Goal: Contribute content: Contribute content

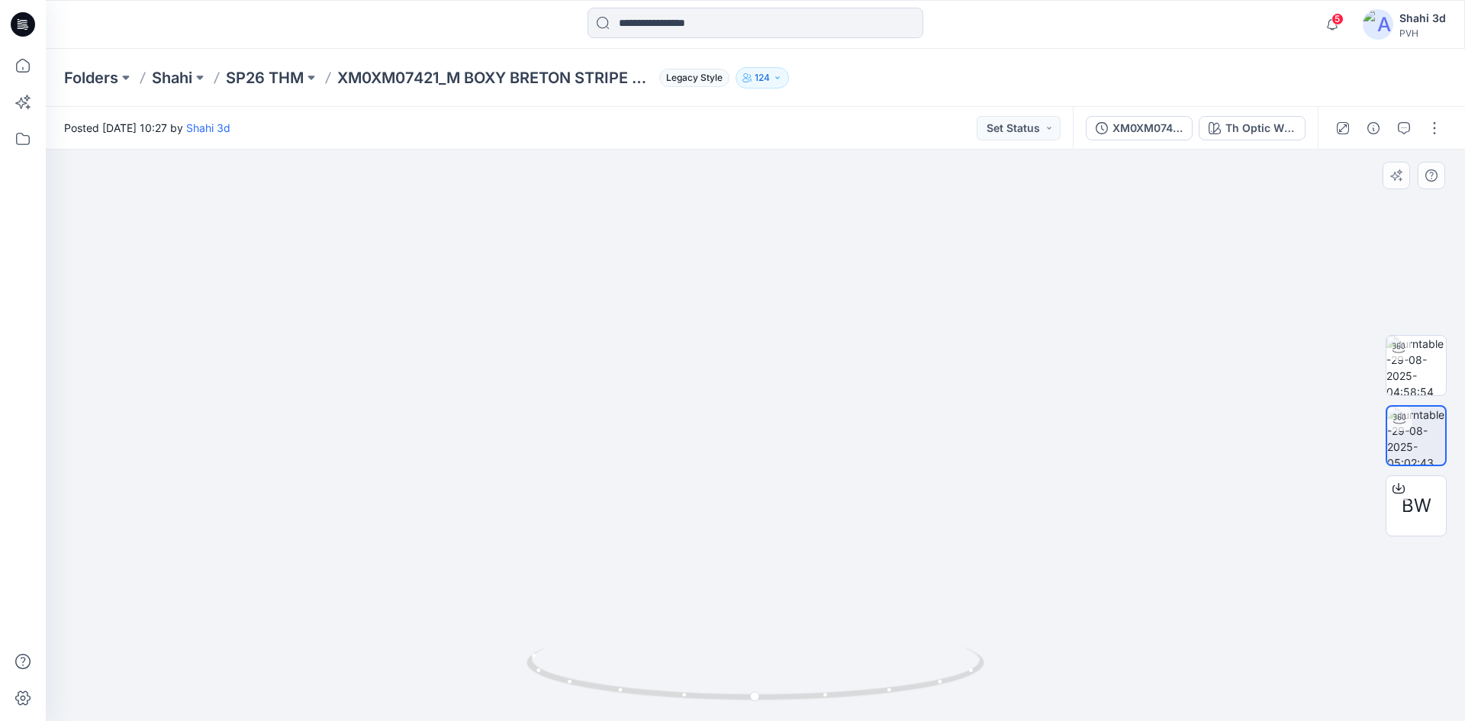
drag, startPoint x: 813, startPoint y: 379, endPoint x: 803, endPoint y: 513, distance: 134.7
drag, startPoint x: 842, startPoint y: 323, endPoint x: 819, endPoint y: 632, distance: 309.9
click at [819, 632] on img at bounding box center [723, 86] width 3074 height 1270
drag, startPoint x: 889, startPoint y: 440, endPoint x: 920, endPoint y: 454, distance: 33.5
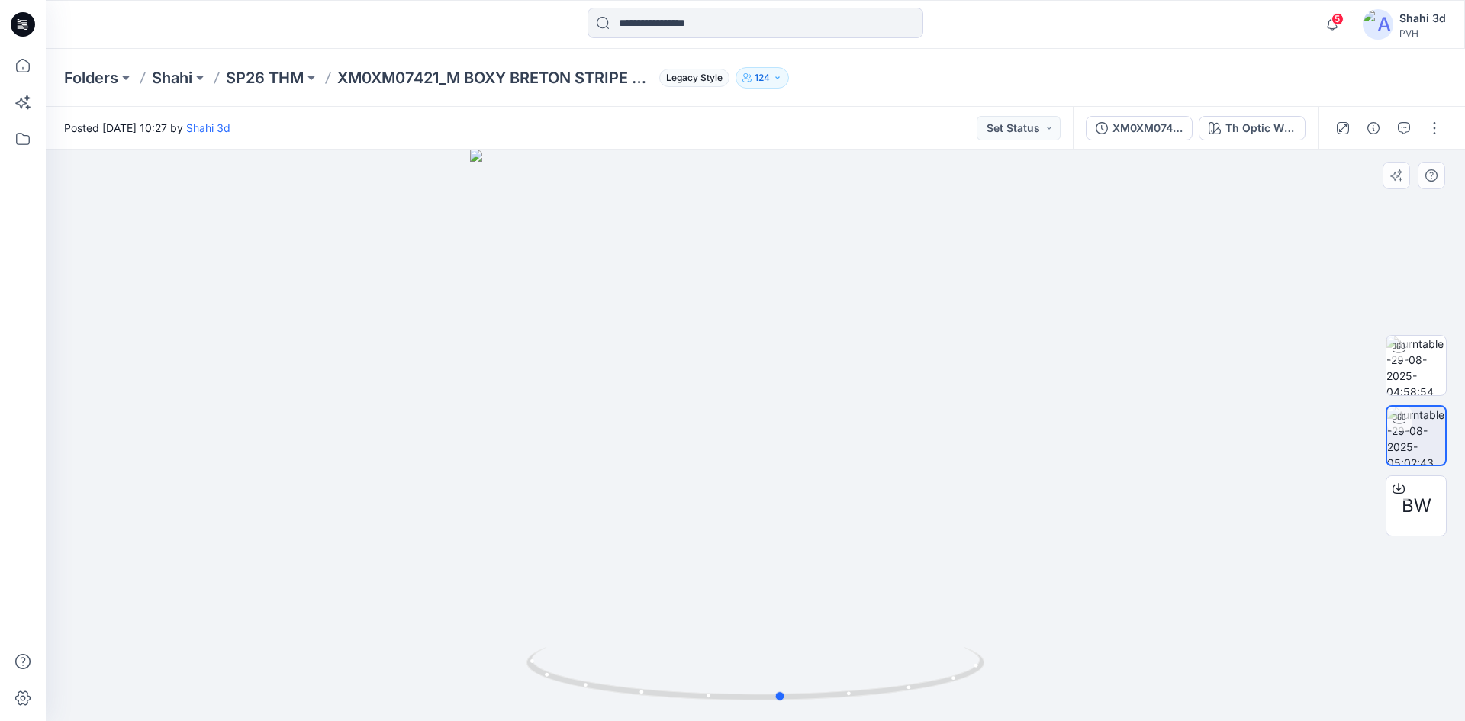
click at [920, 454] on div at bounding box center [755, 436] width 1419 height 572
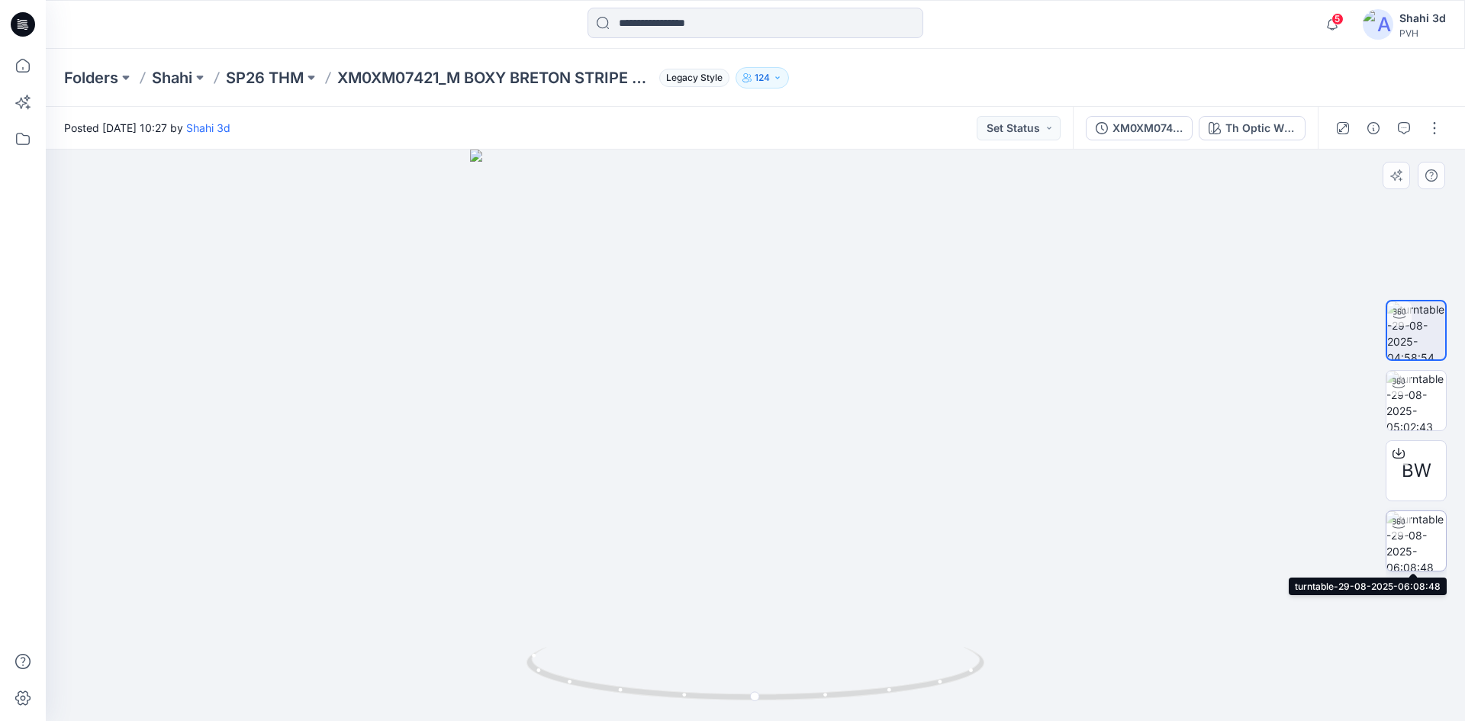
click at [1429, 536] on img at bounding box center [1417, 541] width 60 height 60
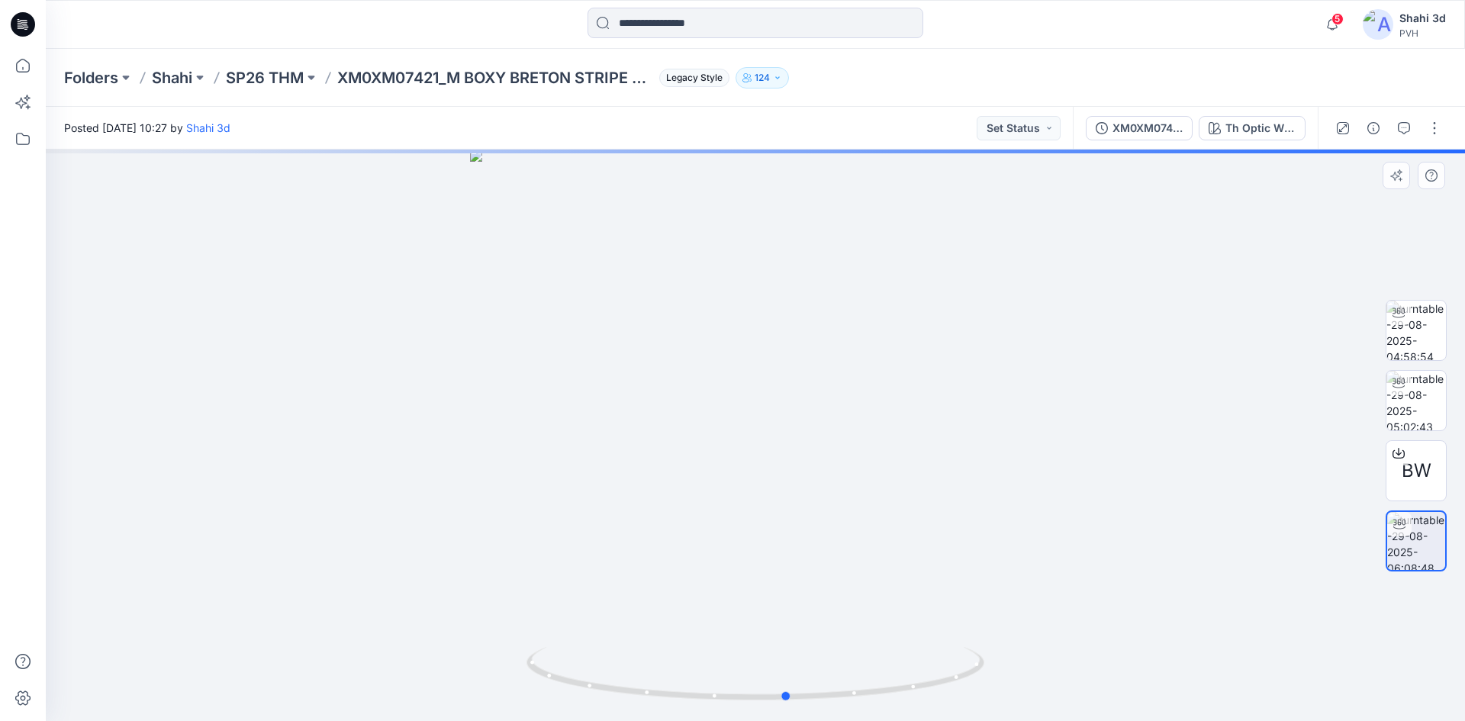
drag, startPoint x: 788, startPoint y: 421, endPoint x: 875, endPoint y: 427, distance: 87.2
click at [875, 427] on div at bounding box center [755, 436] width 1419 height 572
click at [1420, 398] on img at bounding box center [1417, 401] width 60 height 60
drag, startPoint x: 696, startPoint y: 410, endPoint x: 820, endPoint y: 431, distance: 126.2
click at [820, 431] on div at bounding box center [755, 436] width 1419 height 572
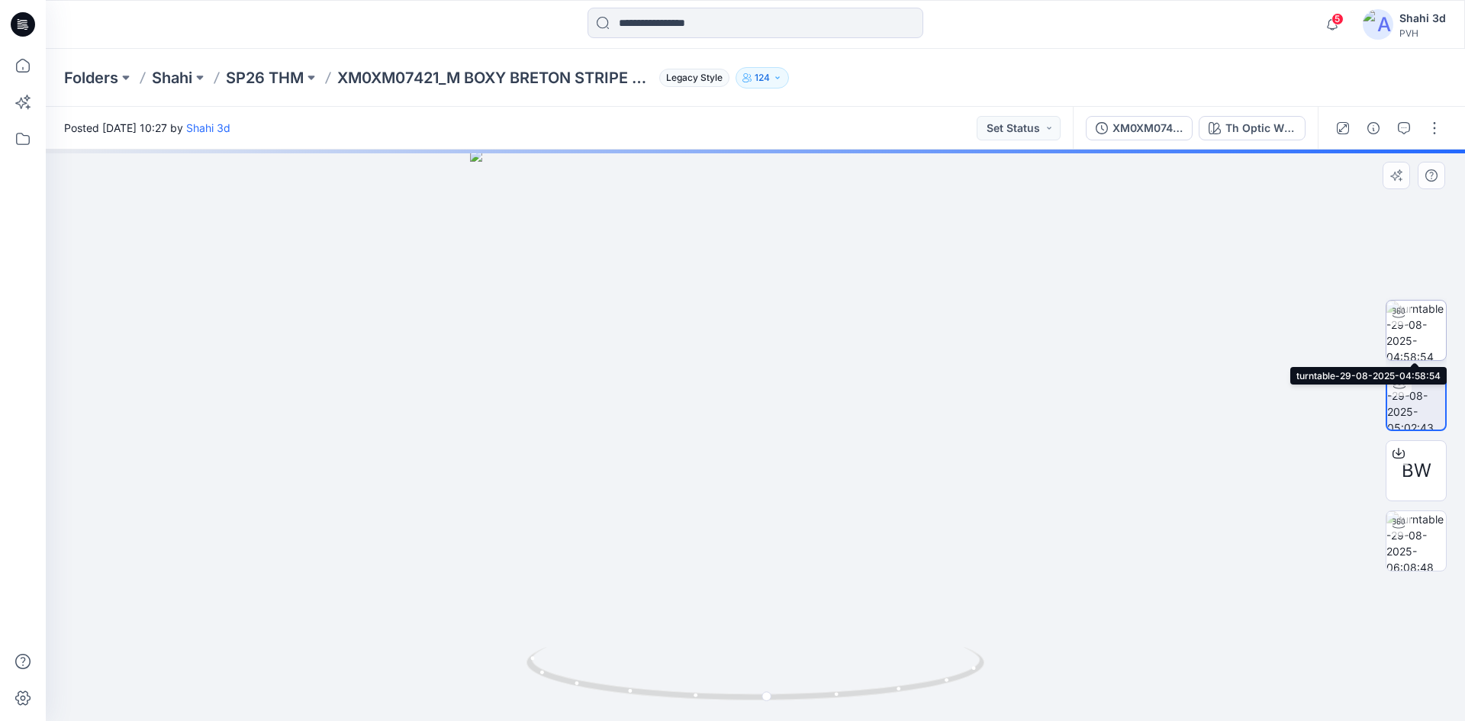
click at [1402, 333] on img at bounding box center [1417, 331] width 60 height 60
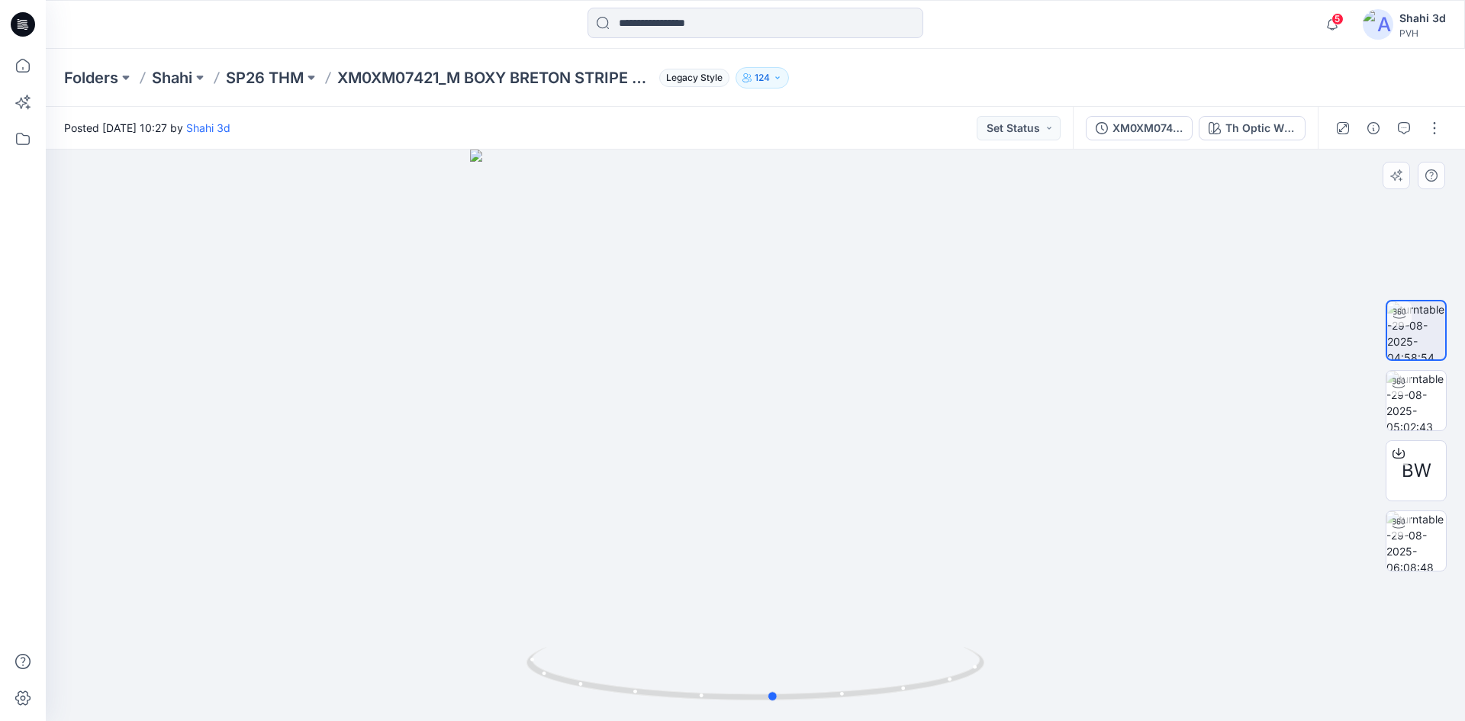
drag, startPoint x: 578, startPoint y: 382, endPoint x: 826, endPoint y: 386, distance: 248.1
click at [826, 386] on div at bounding box center [755, 436] width 1419 height 572
click at [1434, 126] on button "button" at bounding box center [1434, 128] width 24 height 24
click at [1332, 168] on p "Edit" at bounding box center [1337, 164] width 19 height 16
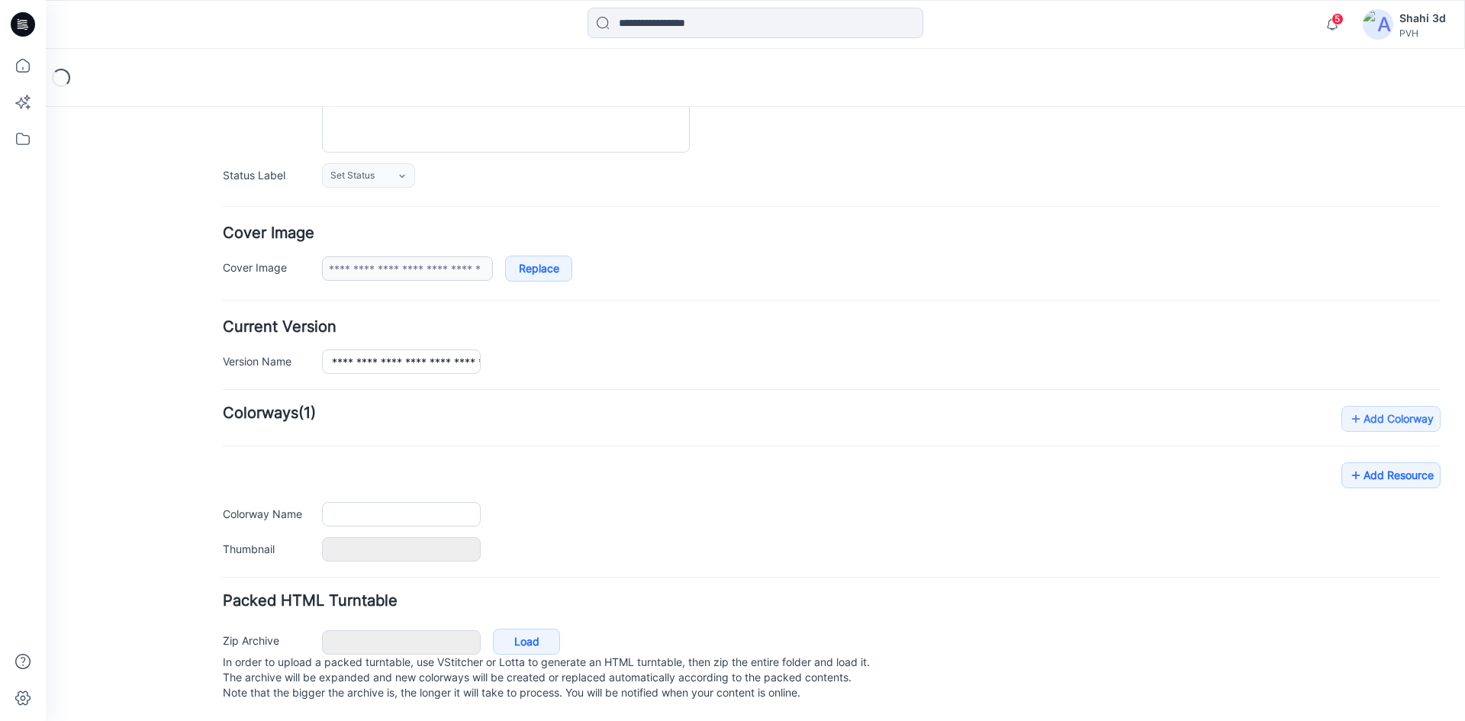
type input "**********"
type textarea "**********"
type input "**********"
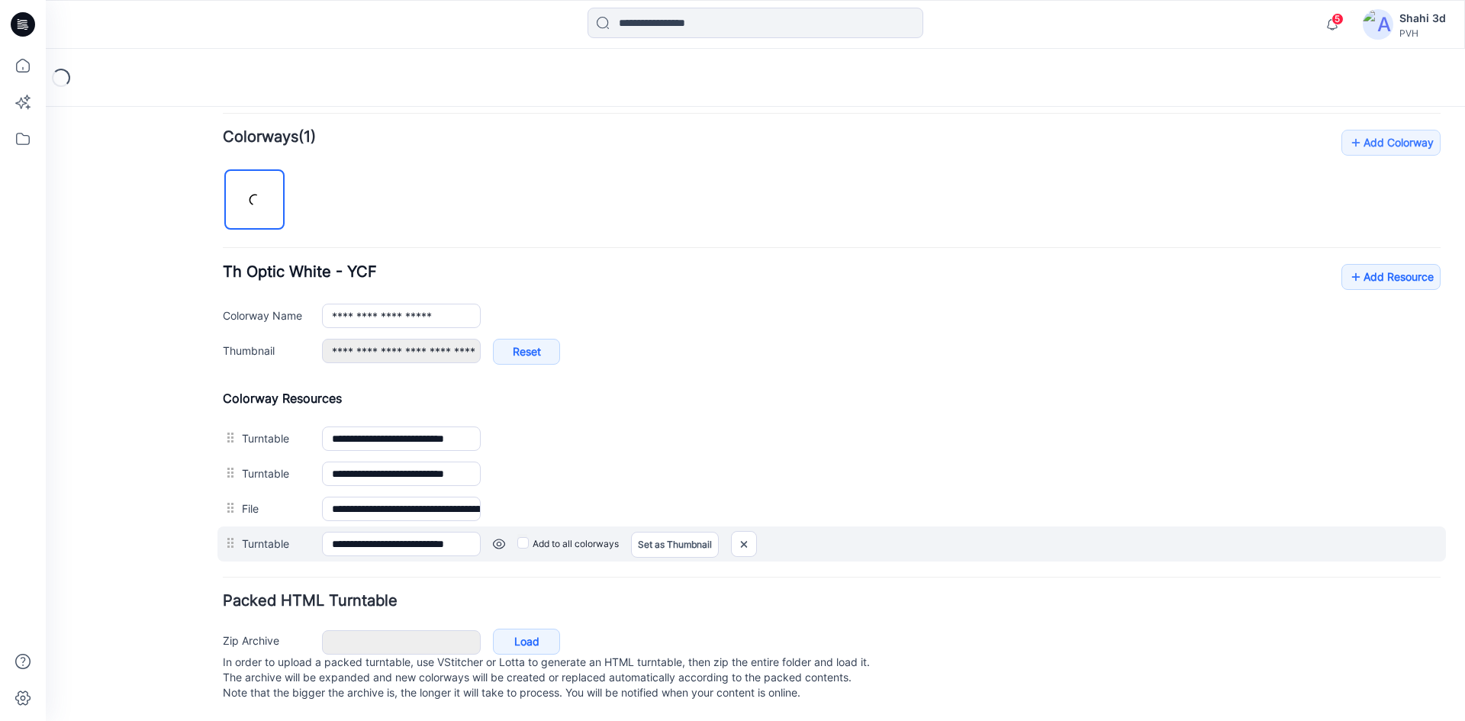
scroll to position [469, 0]
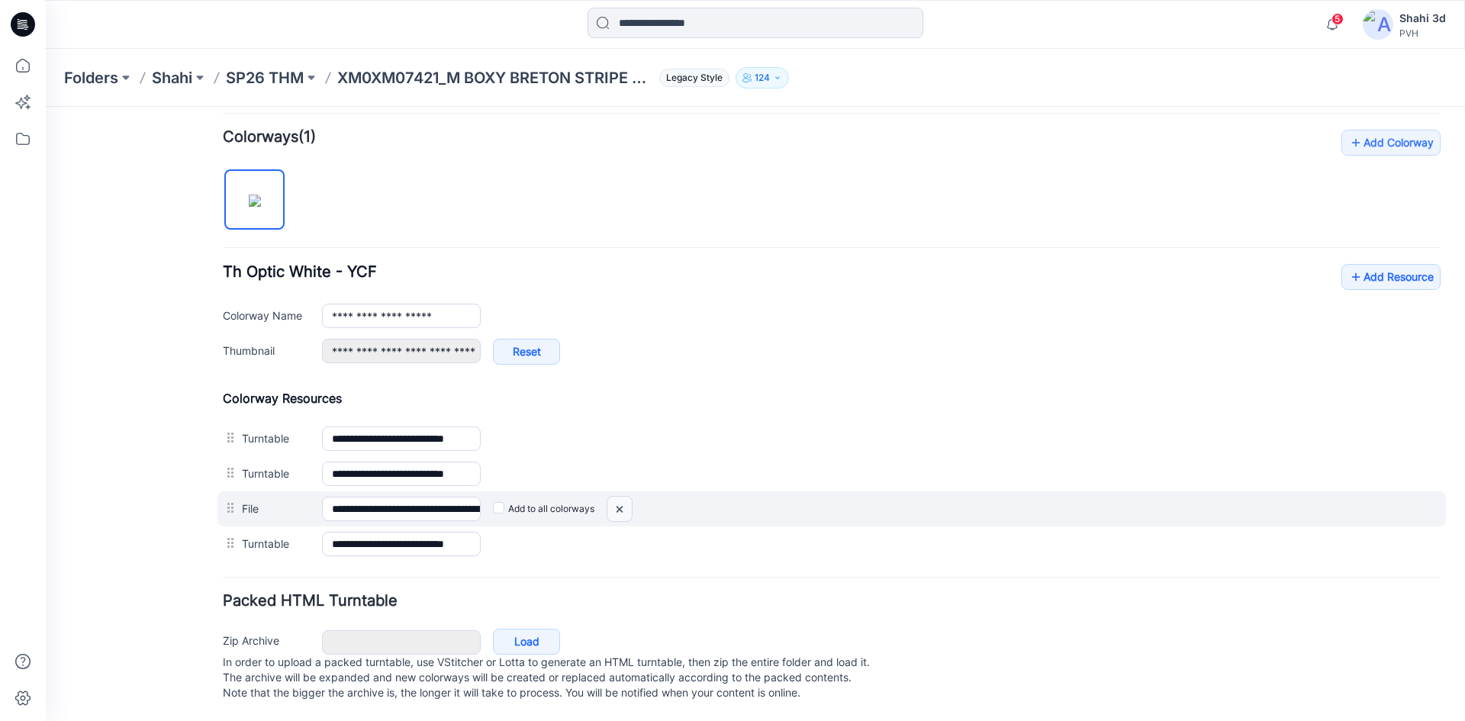
drag, startPoint x: 621, startPoint y: 494, endPoint x: 844, endPoint y: 211, distance: 360.3
click at [46, 107] on img at bounding box center [46, 107] width 0 height 0
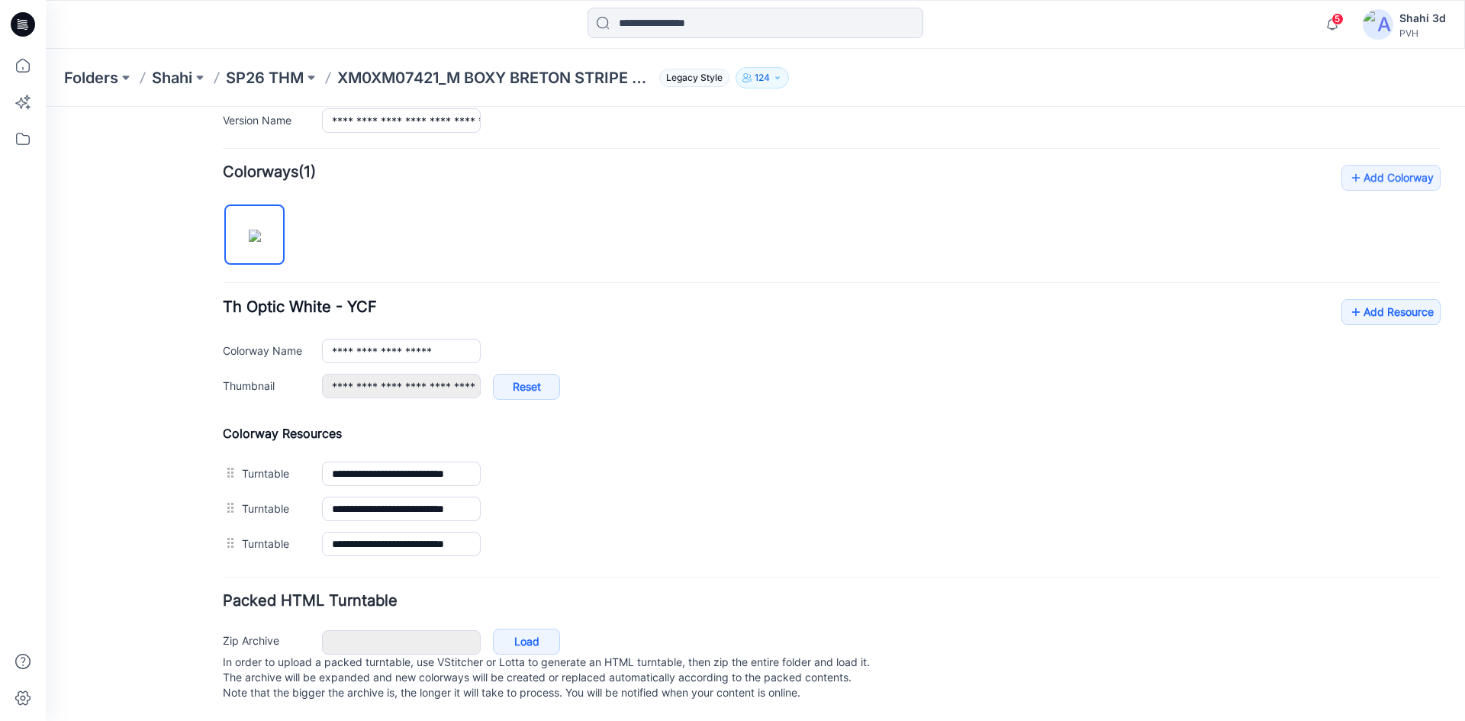
scroll to position [434, 0]
click at [1361, 299] on link "Add Resource" at bounding box center [1391, 312] width 99 height 26
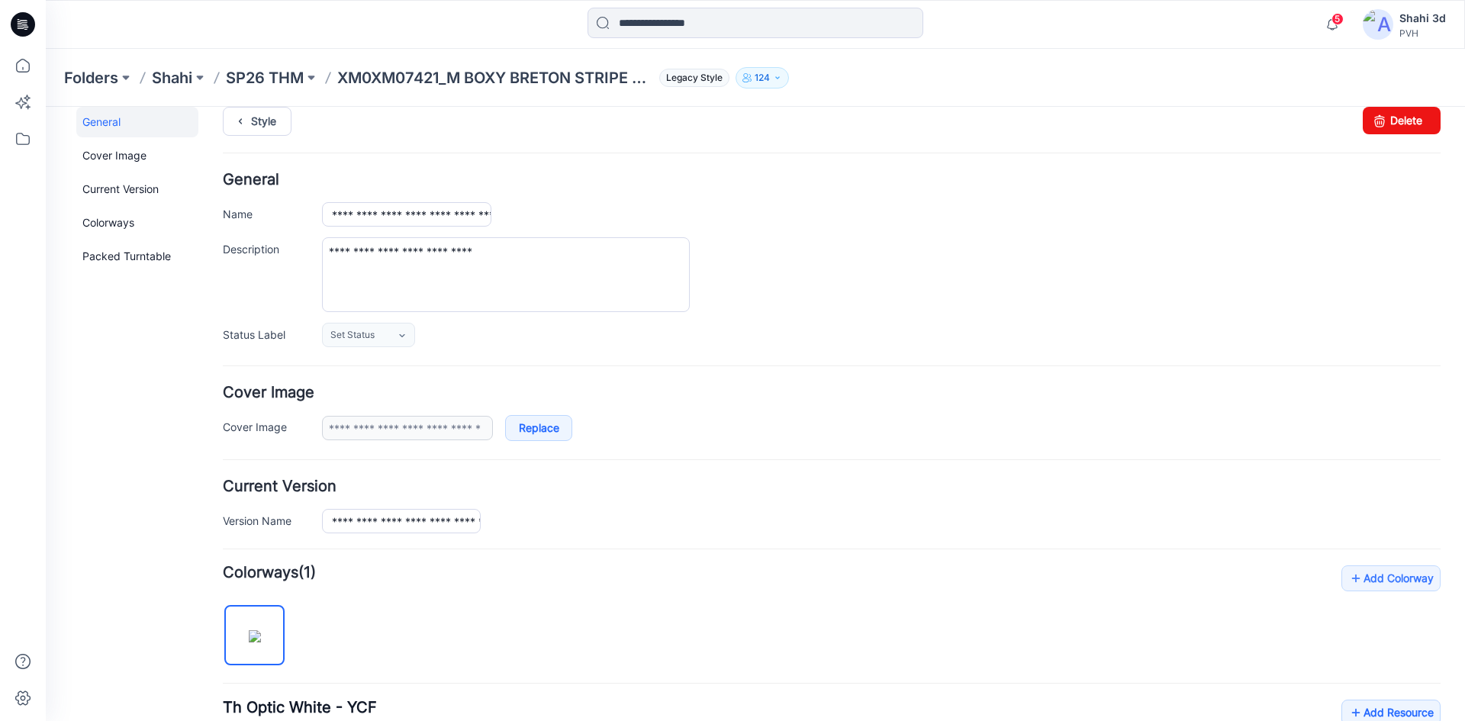
scroll to position [0, 0]
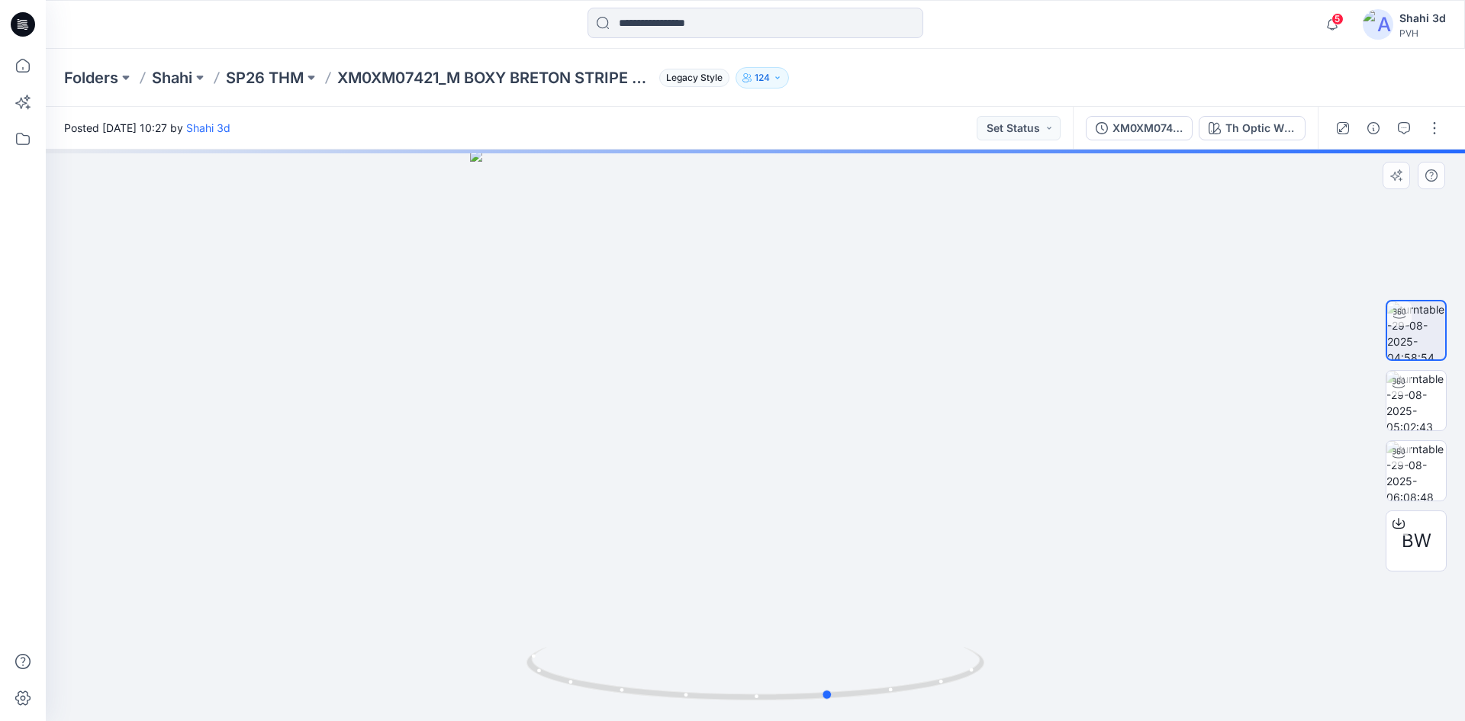
drag, startPoint x: 813, startPoint y: 392, endPoint x: 910, endPoint y: 385, distance: 98.0
click at [910, 385] on div at bounding box center [755, 436] width 1419 height 572
click at [1413, 398] on img at bounding box center [1417, 401] width 60 height 60
drag, startPoint x: 827, startPoint y: 404, endPoint x: 891, endPoint y: 417, distance: 64.5
click at [891, 417] on div at bounding box center [755, 436] width 1419 height 572
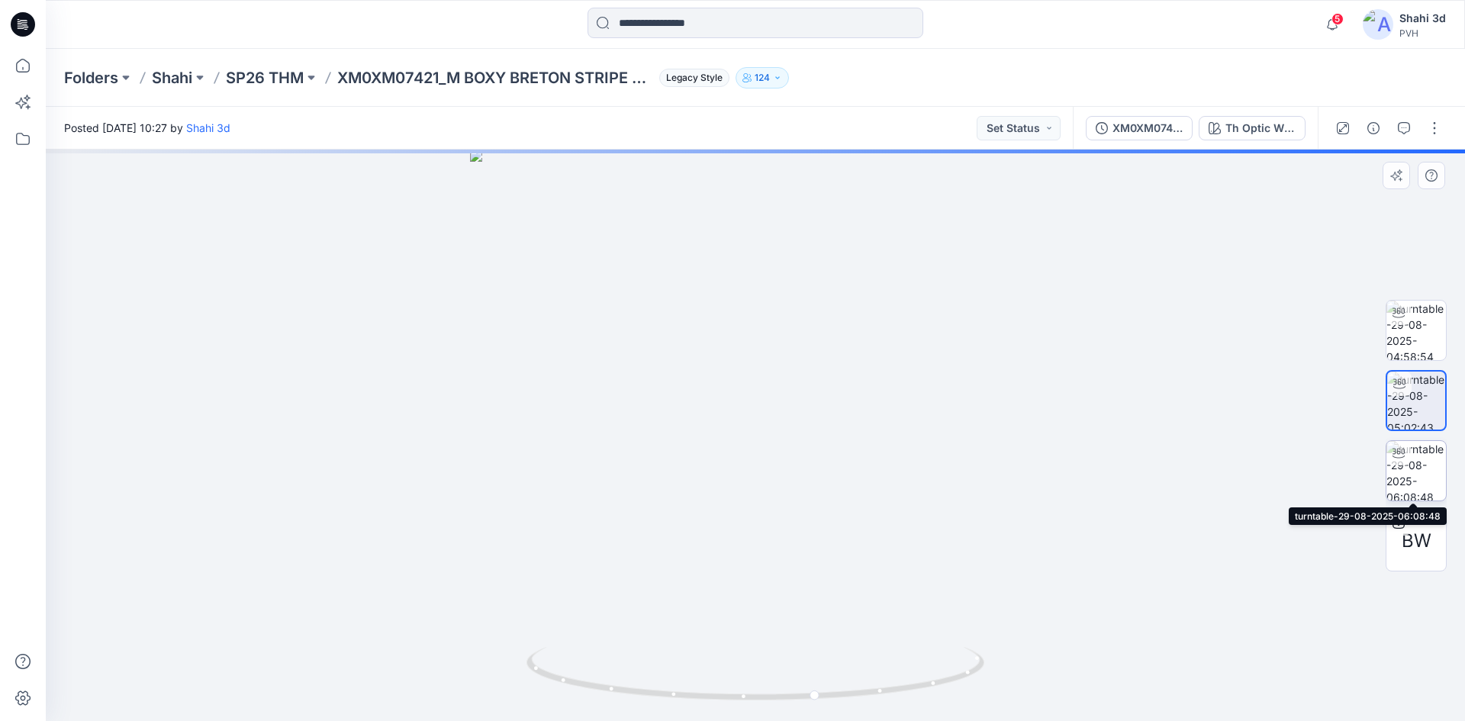
click at [1416, 467] on img at bounding box center [1417, 471] width 60 height 60
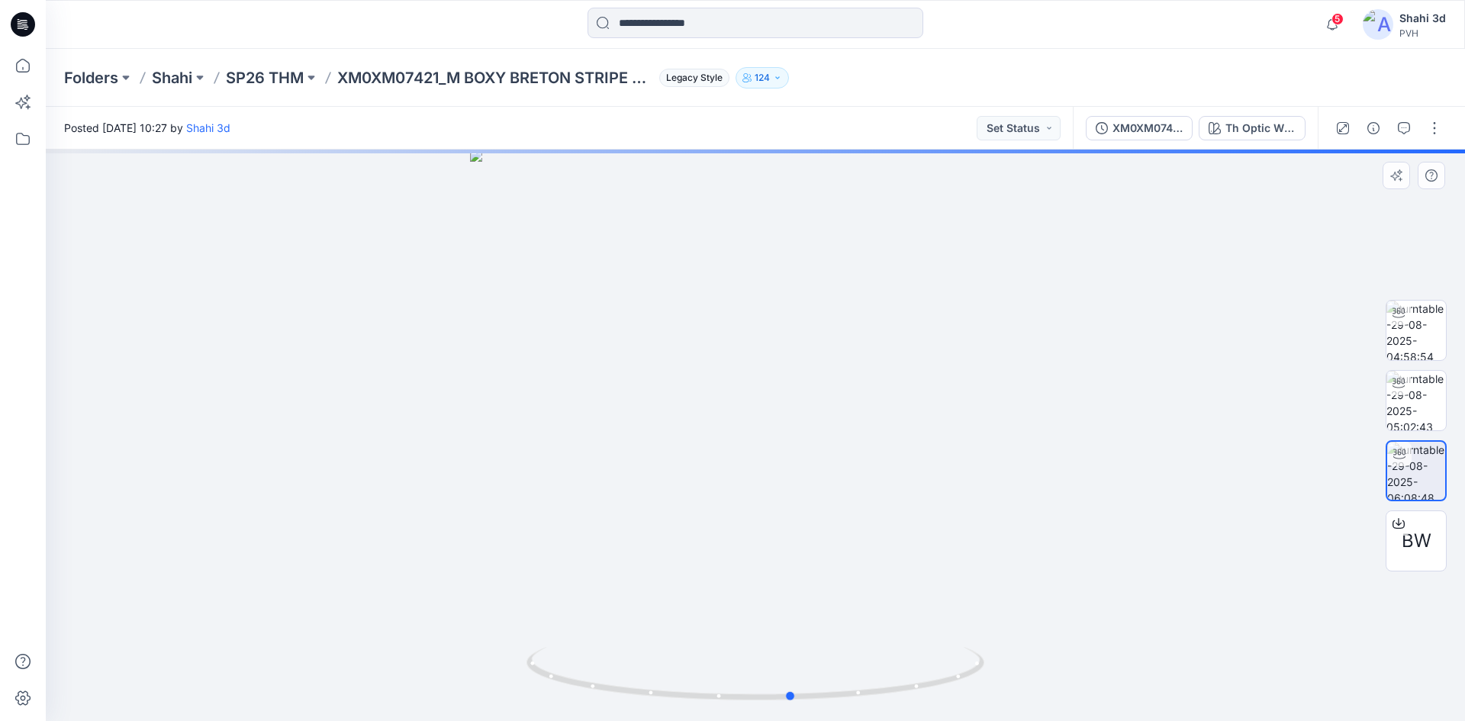
drag, startPoint x: 838, startPoint y: 431, endPoint x: 875, endPoint y: 440, distance: 37.8
click at [875, 440] on div at bounding box center [755, 436] width 1419 height 572
click at [18, 27] on icon at bounding box center [23, 24] width 24 height 24
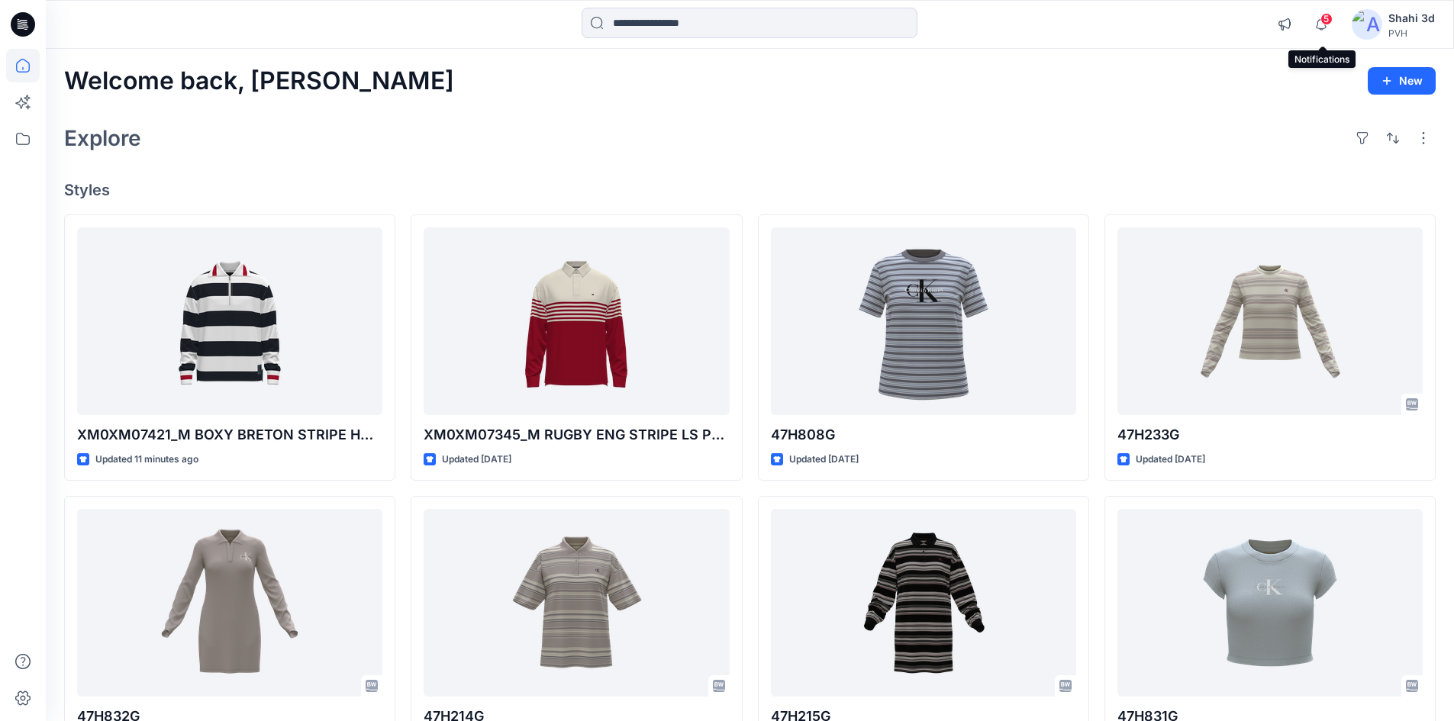
click at [1329, 18] on span "5" at bounding box center [1326, 19] width 12 height 12
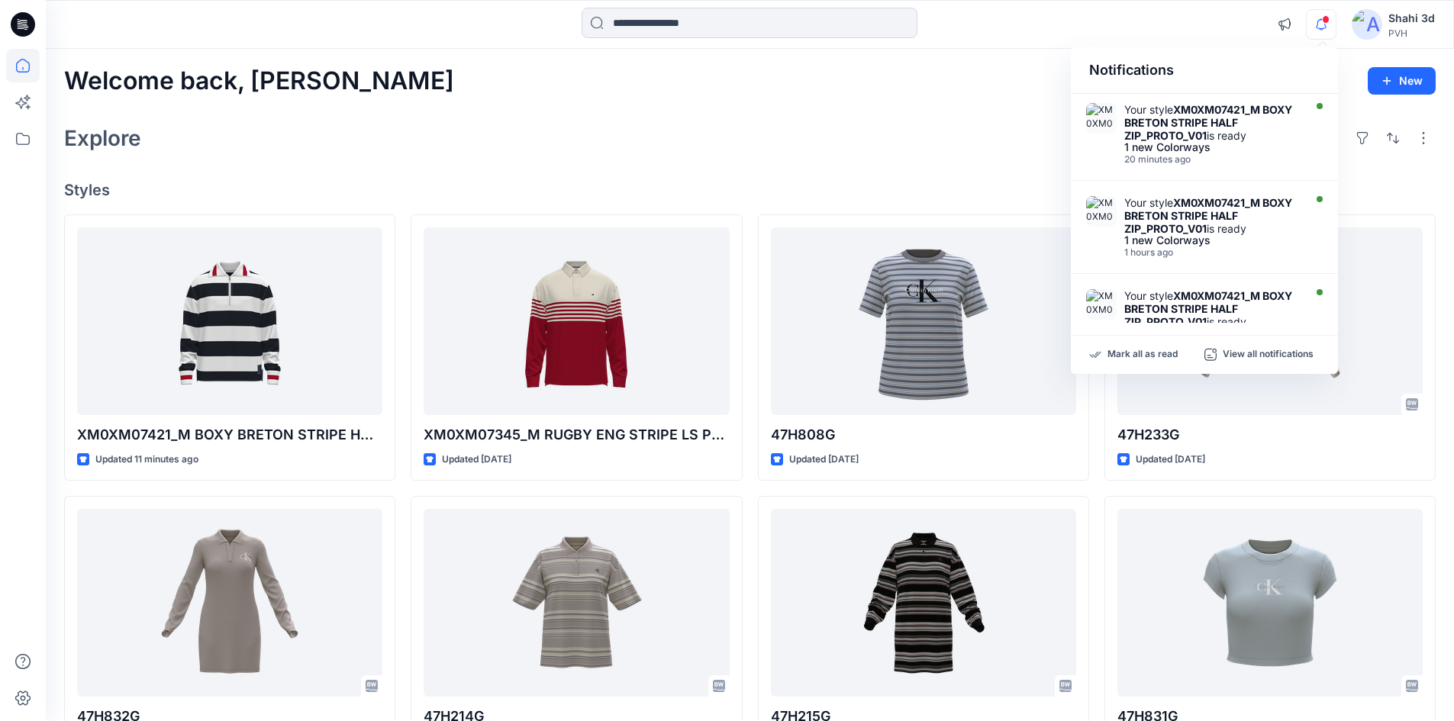
click at [594, 118] on div "Welcome back, Shahi New Explore Styles XM0XM07421_M BOXY BRETON STRIPE HALF ZIP…" at bounding box center [750, 583] width 1408 height 1068
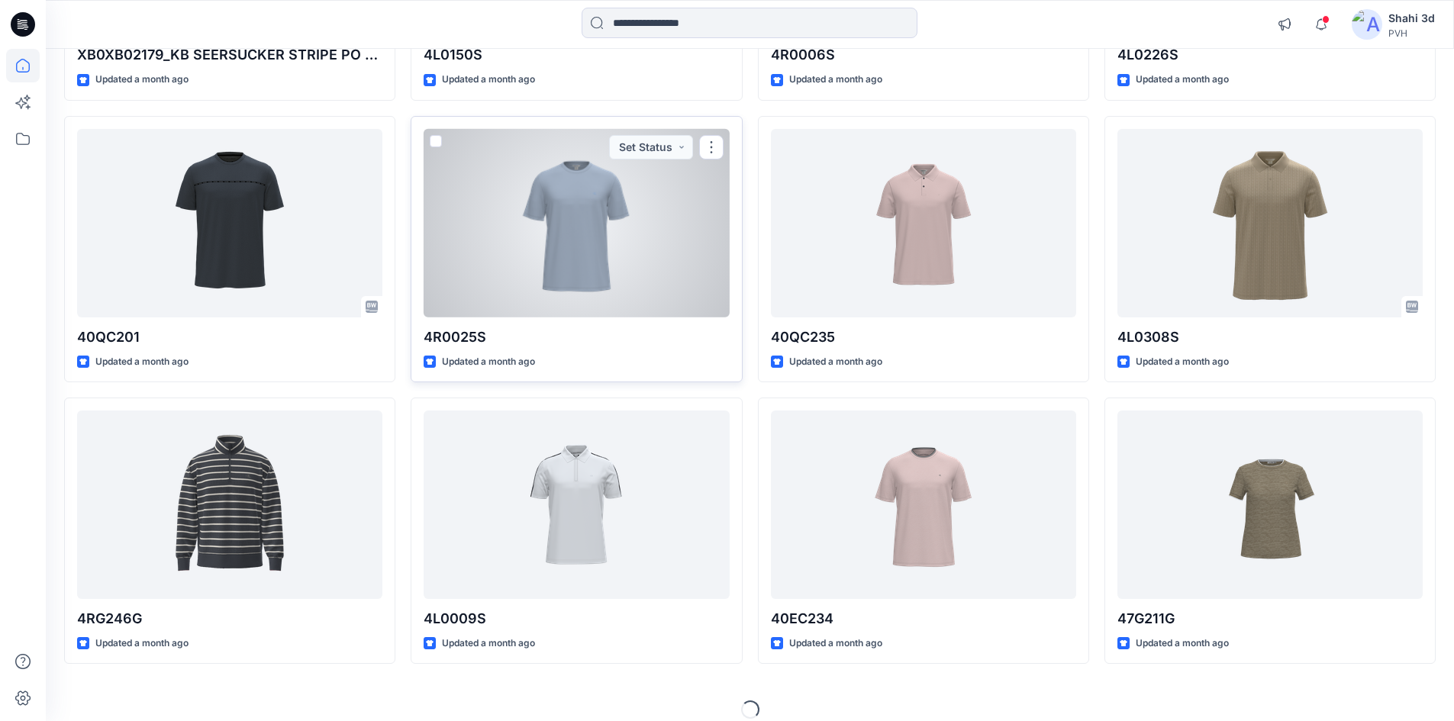
scroll to position [2086, 0]
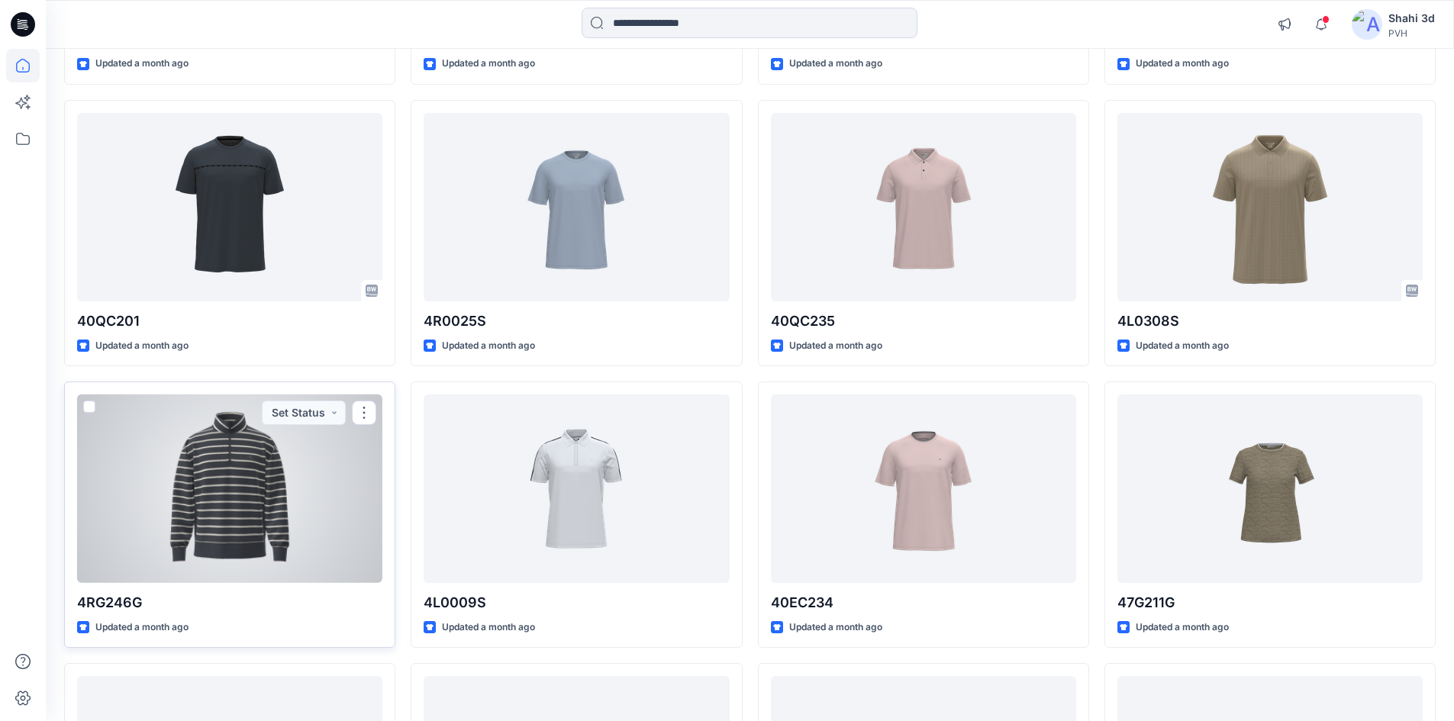
click at [248, 464] on div at bounding box center [229, 489] width 305 height 188
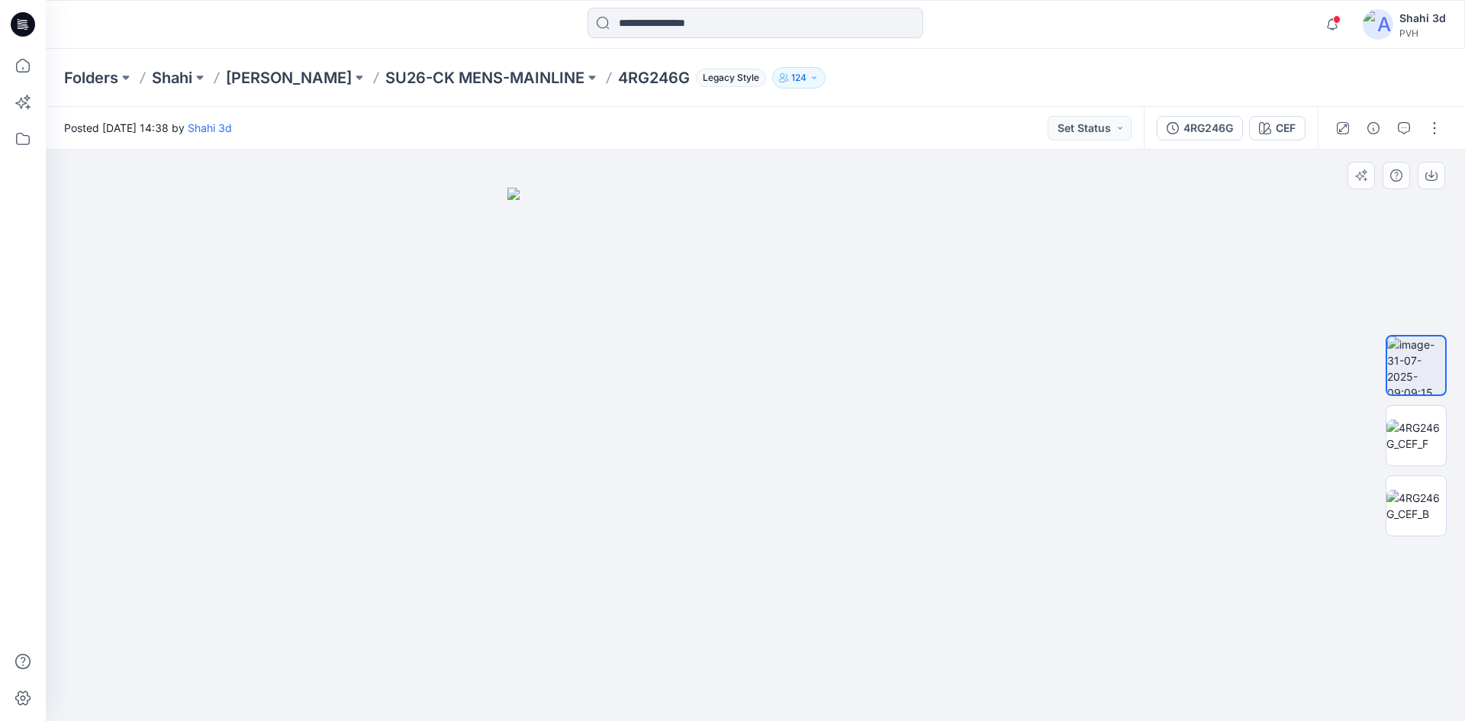
drag, startPoint x: 617, startPoint y: 385, endPoint x: 1464, endPoint y: 389, distance: 847.9
click at [1339, 401] on div at bounding box center [755, 436] width 1419 height 572
drag, startPoint x: 1402, startPoint y: 424, endPoint x: 1387, endPoint y: 423, distance: 15.3
click at [1402, 424] on img at bounding box center [1417, 436] width 60 height 32
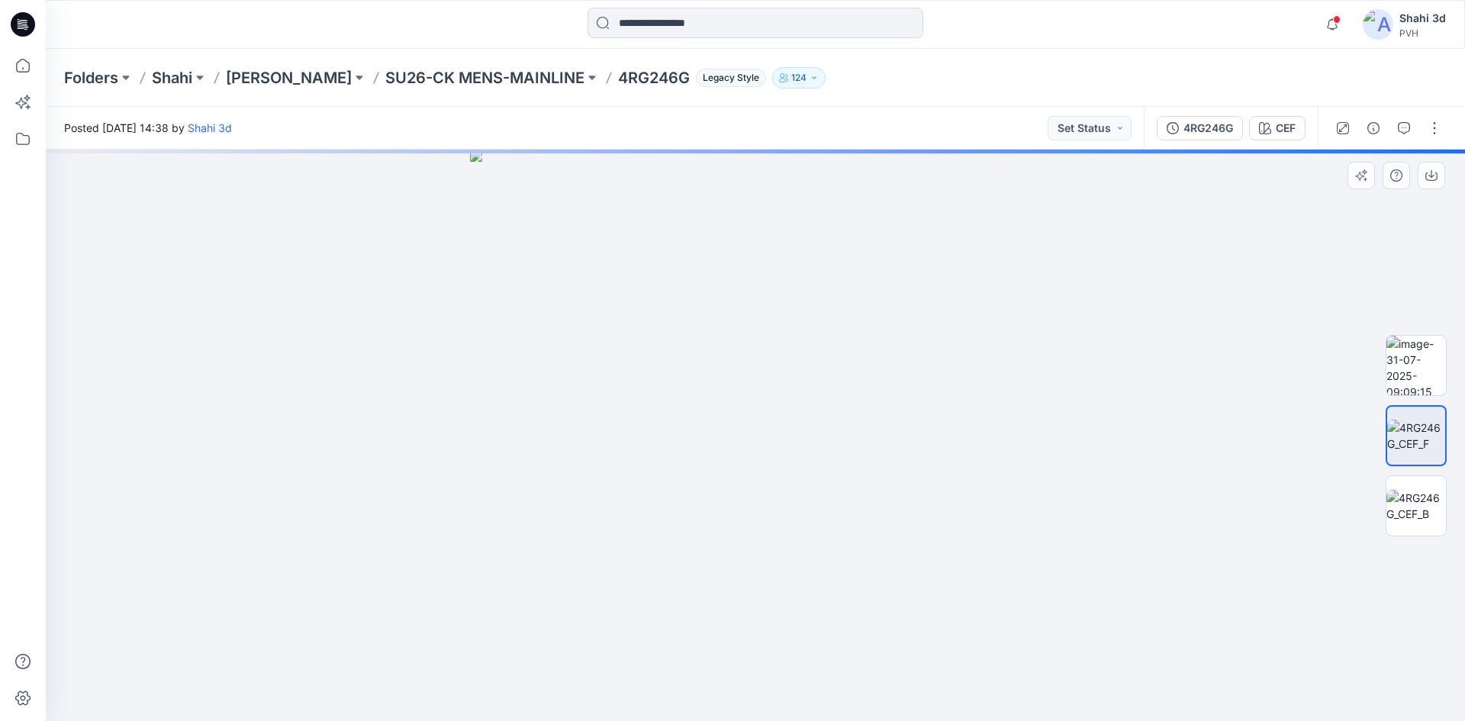
drag, startPoint x: 663, startPoint y: 401, endPoint x: 809, endPoint y: 375, distance: 148.0
click at [670, 400] on img at bounding box center [756, 436] width 572 height 572
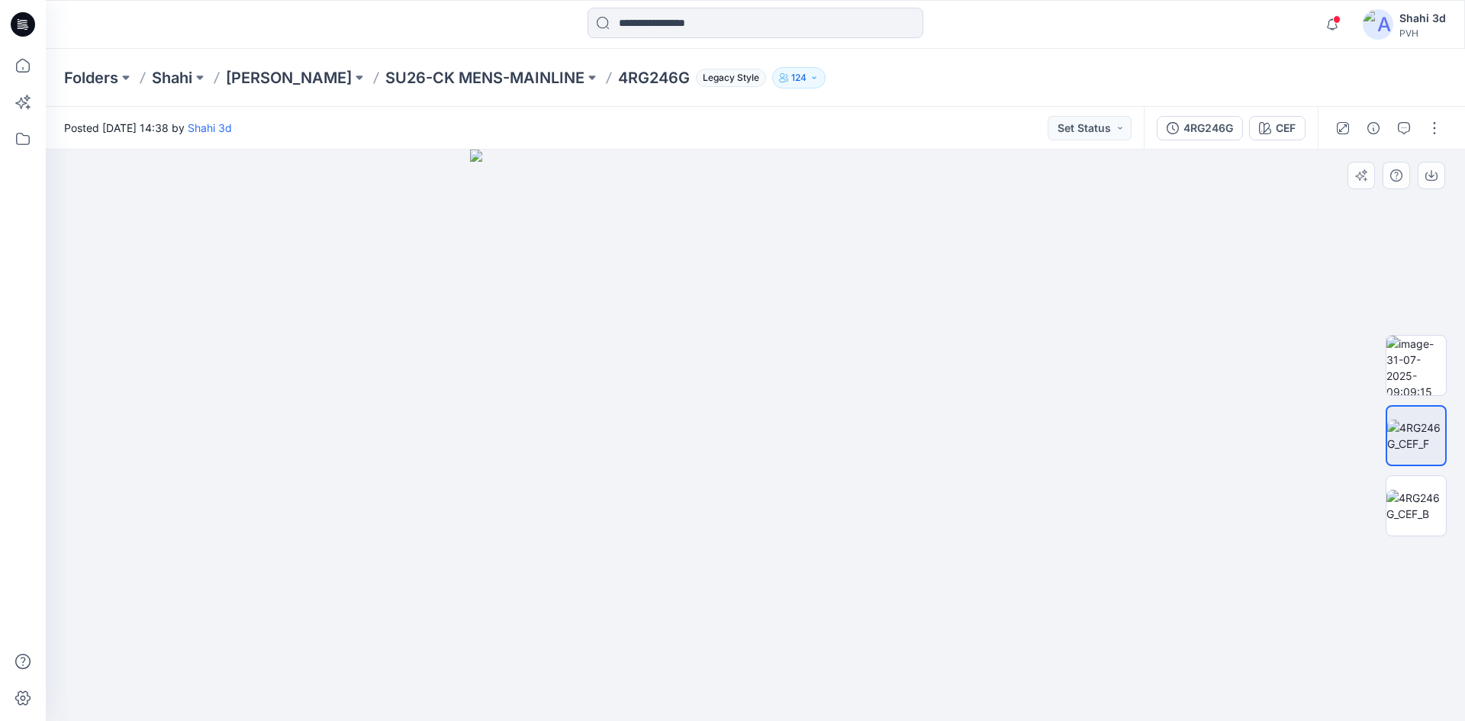
drag, startPoint x: 781, startPoint y: 438, endPoint x: 825, endPoint y: 448, distance: 44.6
click at [836, 449] on img at bounding box center [756, 436] width 572 height 572
drag, startPoint x: 792, startPoint y: 360, endPoint x: 805, endPoint y: 571, distance: 211.0
drag, startPoint x: 793, startPoint y: 646, endPoint x: 800, endPoint y: 621, distance: 25.4
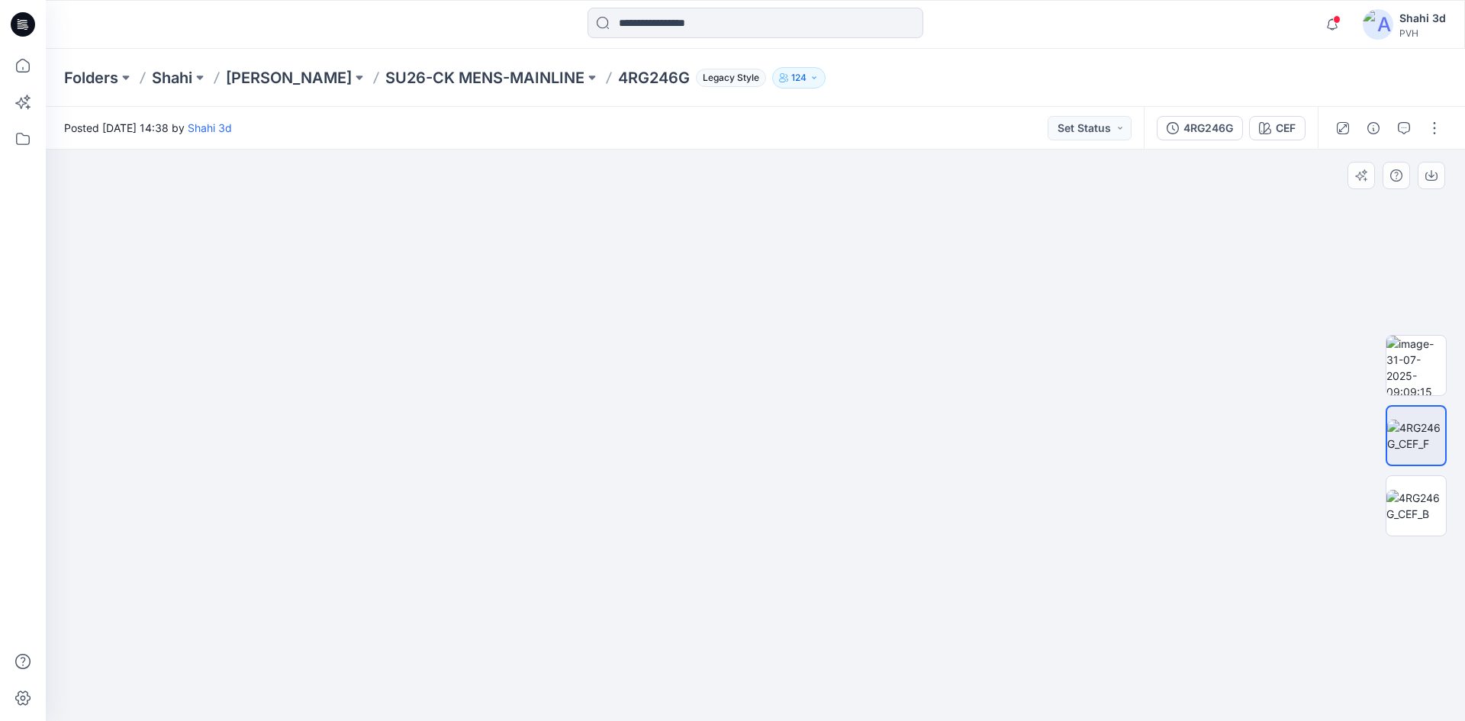
click at [791, 674] on img at bounding box center [733, 72] width 1834 height 1297
drag, startPoint x: 797, startPoint y: 533, endPoint x: 807, endPoint y: 690, distance: 157.5
click at [799, 720] on html "Notifications Your style XM0XM07421_M BOXY BRETON STRIPE HALF ZIP_PROTO_V01 is …" at bounding box center [732, 360] width 1465 height 721
drag, startPoint x: 807, startPoint y: 696, endPoint x: 806, endPoint y: 742, distance: 45.8
click at [806, 720] on html "Notifications Your style XM0XM07421_M BOXY BRETON STRIPE HALF ZIP_PROTO_V01 is …" at bounding box center [732, 360] width 1465 height 721
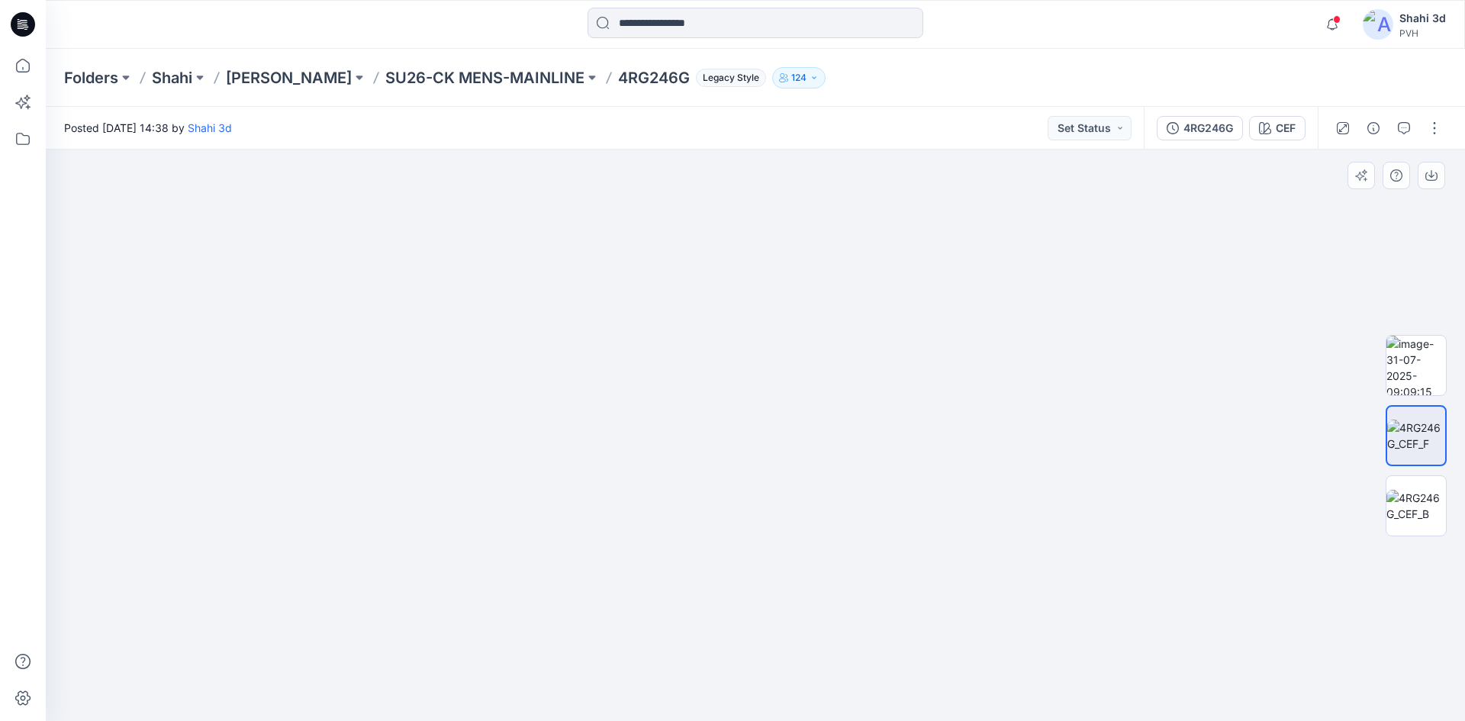
click at [812, 704] on img at bounding box center [701, 350] width 1834 height 743
click at [1416, 495] on img at bounding box center [1417, 506] width 60 height 32
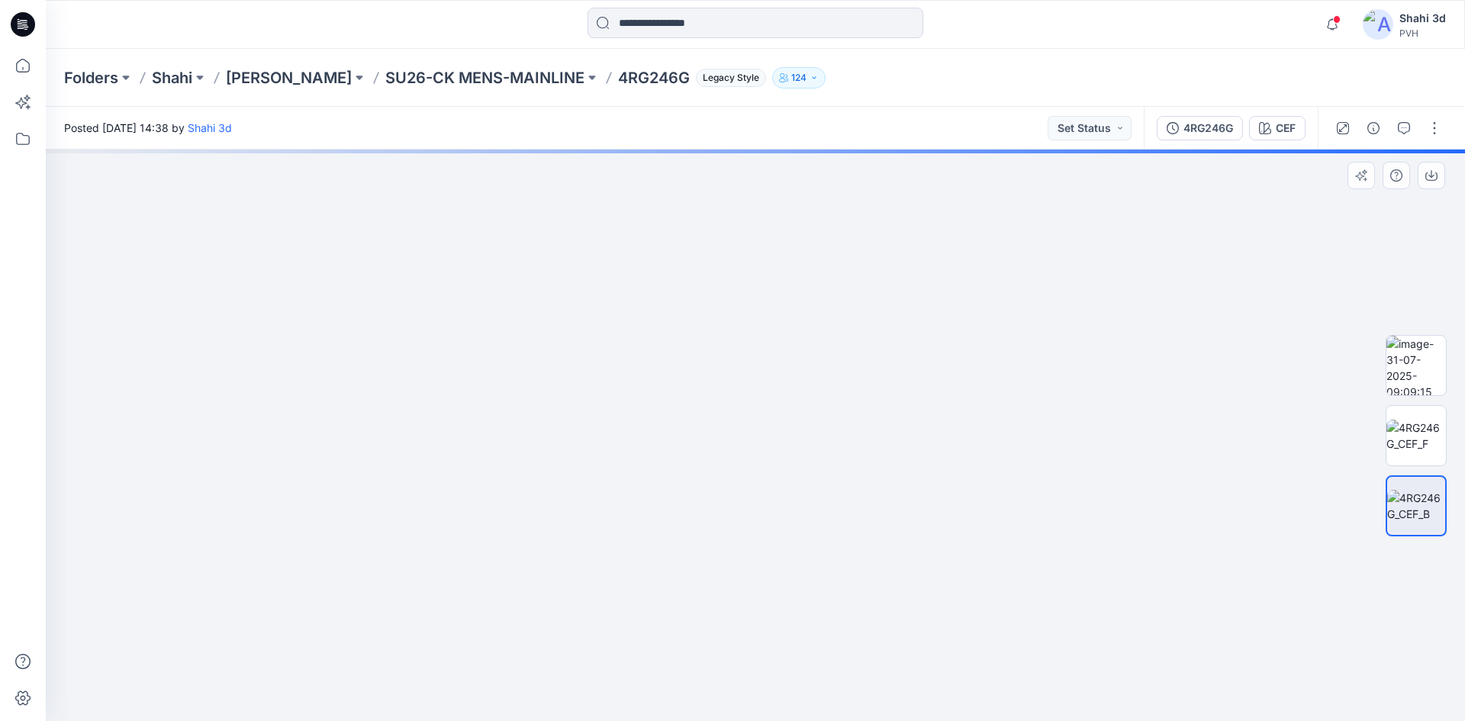
drag, startPoint x: 739, startPoint y: 547, endPoint x: 749, endPoint y: 195, distance: 351.9
click at [755, 176] on img at bounding box center [767, 89] width 1553 height 1264
drag, startPoint x: 814, startPoint y: 269, endPoint x: 794, endPoint y: 739, distance: 470.5
click at [794, 720] on html "Notifications Your style XM0XM07421_M BOXY BRETON STRIPE HALF ZIP_PROTO_V01 is …" at bounding box center [732, 360] width 1465 height 721
drag, startPoint x: 817, startPoint y: 491, endPoint x: 808, endPoint y: 698, distance: 206.2
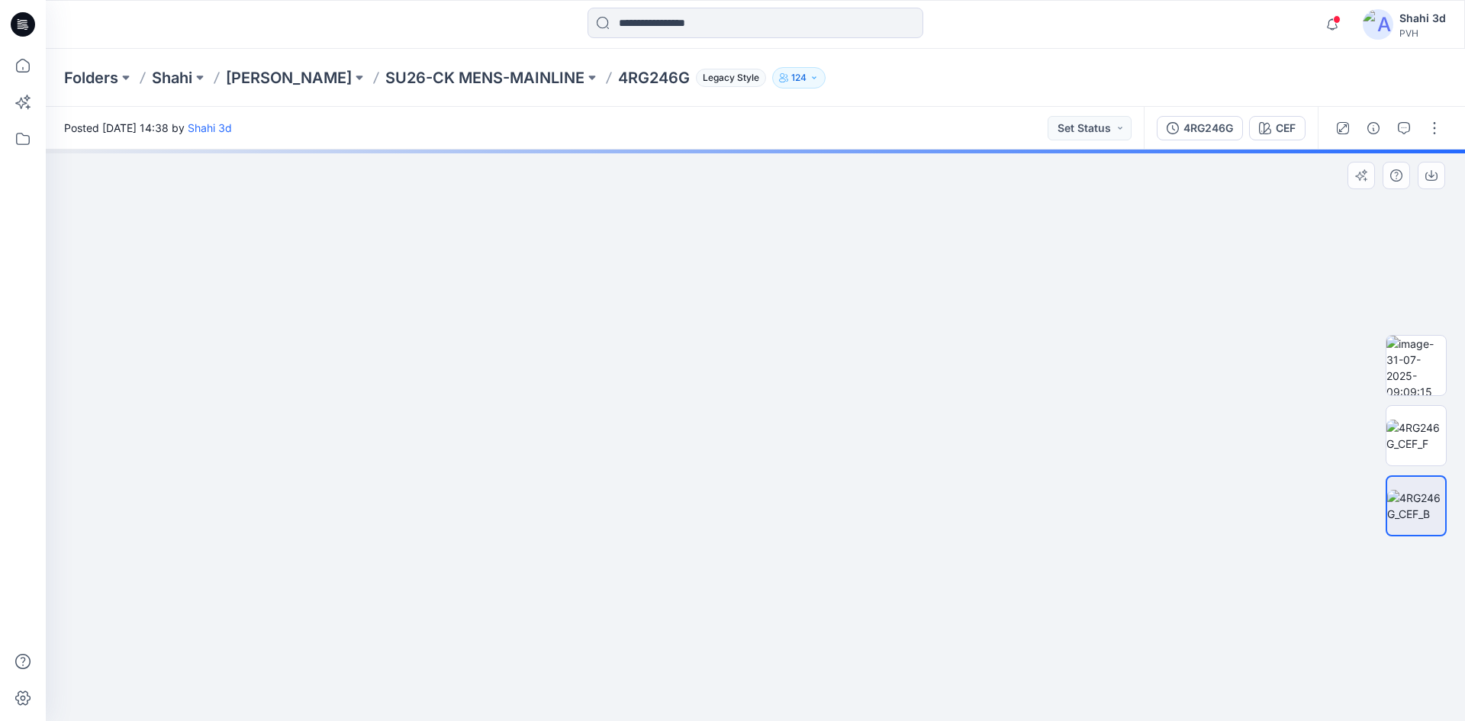
click at [799, 720] on html "Notifications Your style XM0XM07421_M BOXY BRETON STRIPE HALF ZIP_PROTO_V01 is …" at bounding box center [732, 360] width 1465 height 721
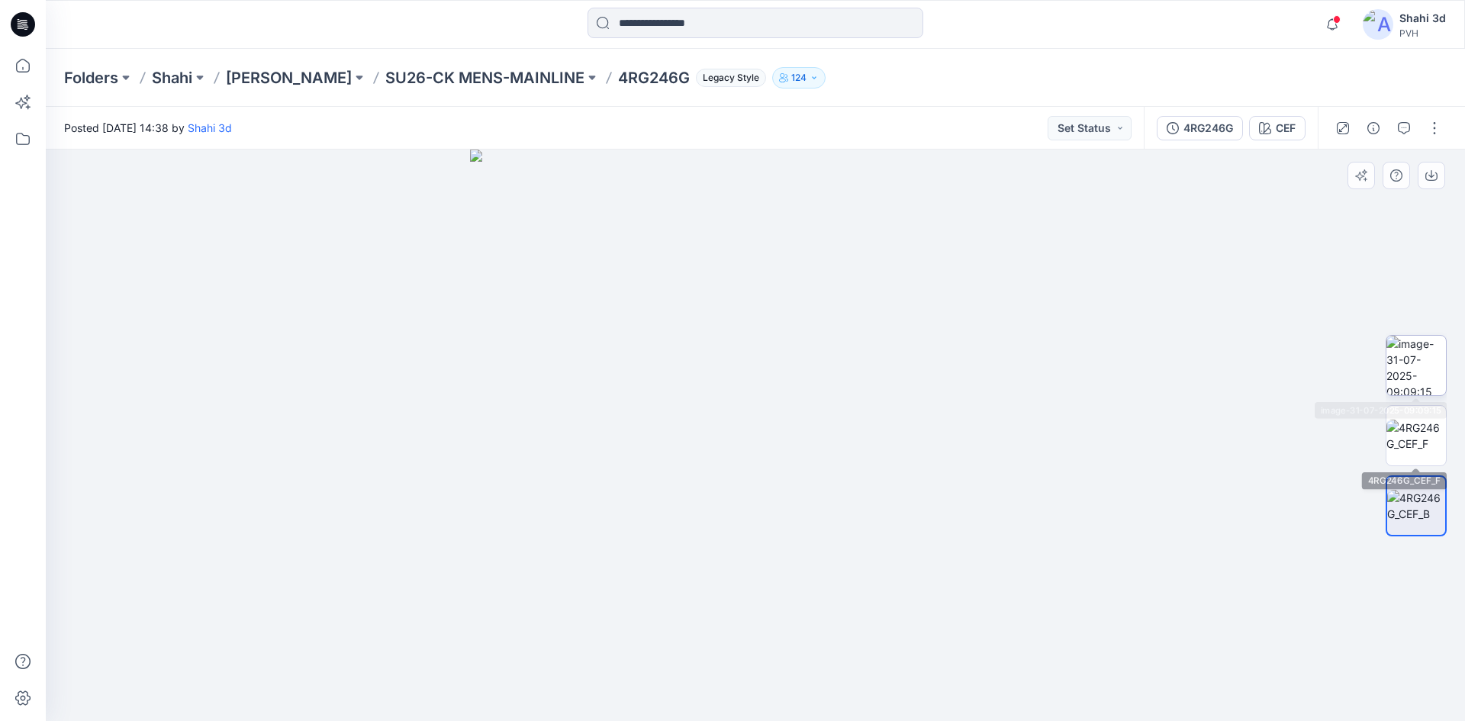
click at [1423, 369] on img at bounding box center [1417, 366] width 60 height 60
click at [18, 27] on icon at bounding box center [23, 24] width 24 height 24
